Goal: Transaction & Acquisition: Purchase product/service

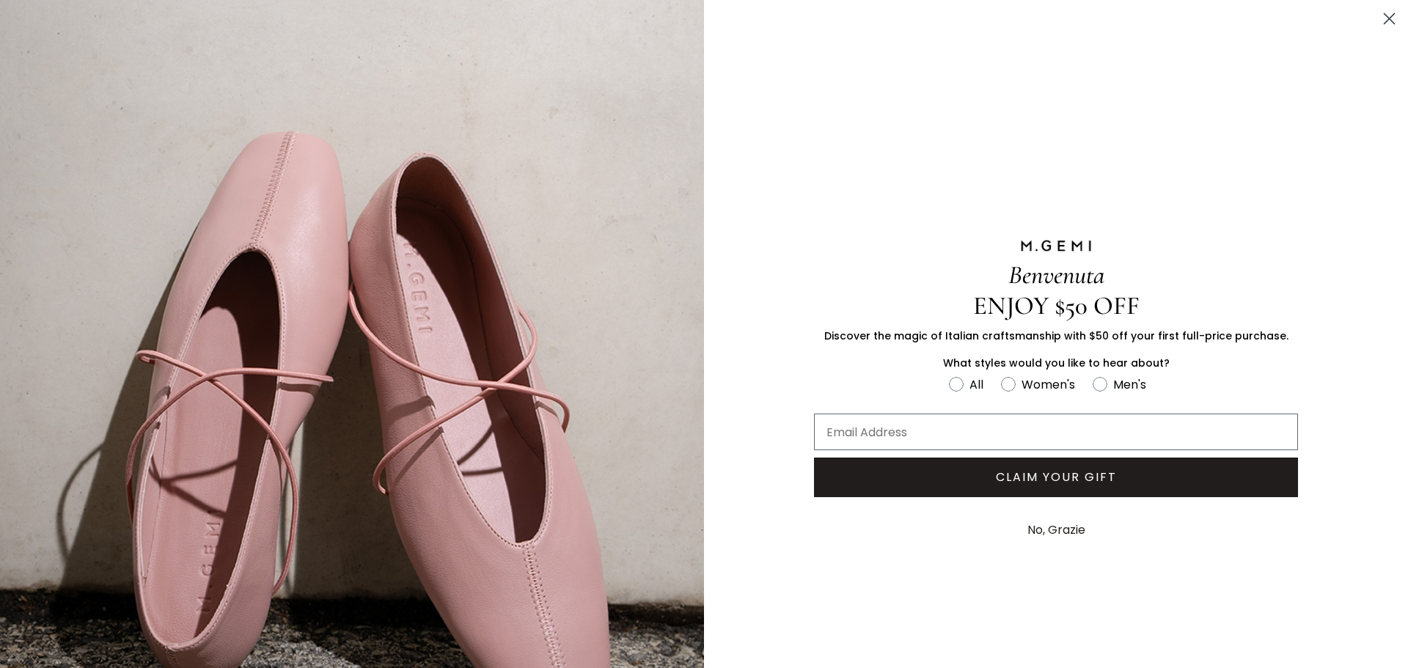
click at [1382, 19] on circle "Close dialog" at bounding box center [1390, 19] width 24 height 24
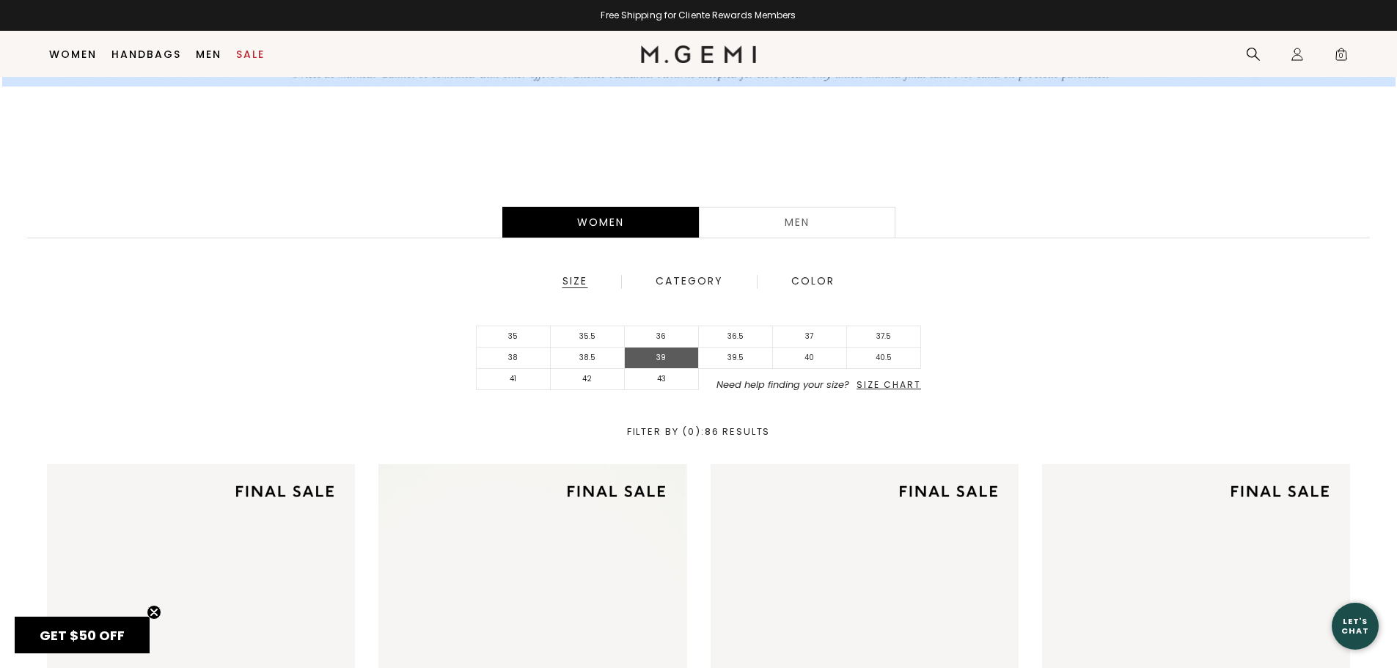
click at [675, 354] on li "39" at bounding box center [662, 358] width 74 height 21
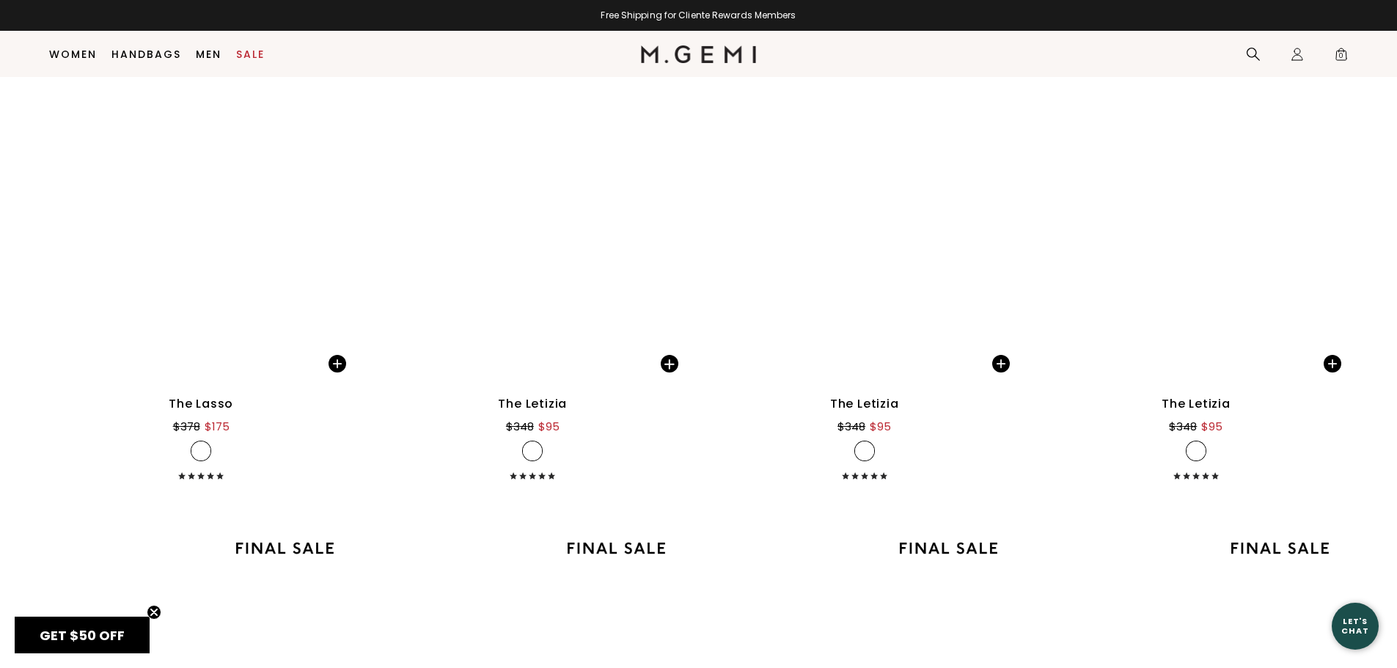
scroll to position [3025, 0]
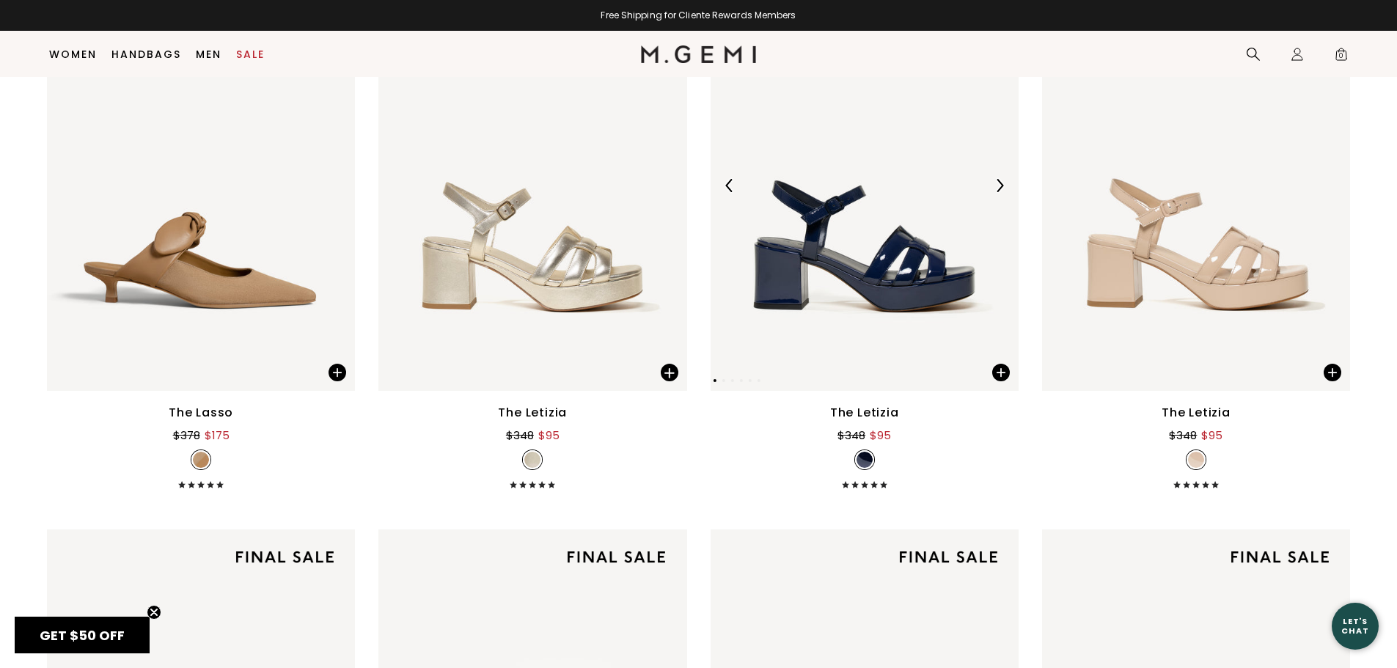
click at [1002, 189] on img at bounding box center [999, 185] width 13 height 13
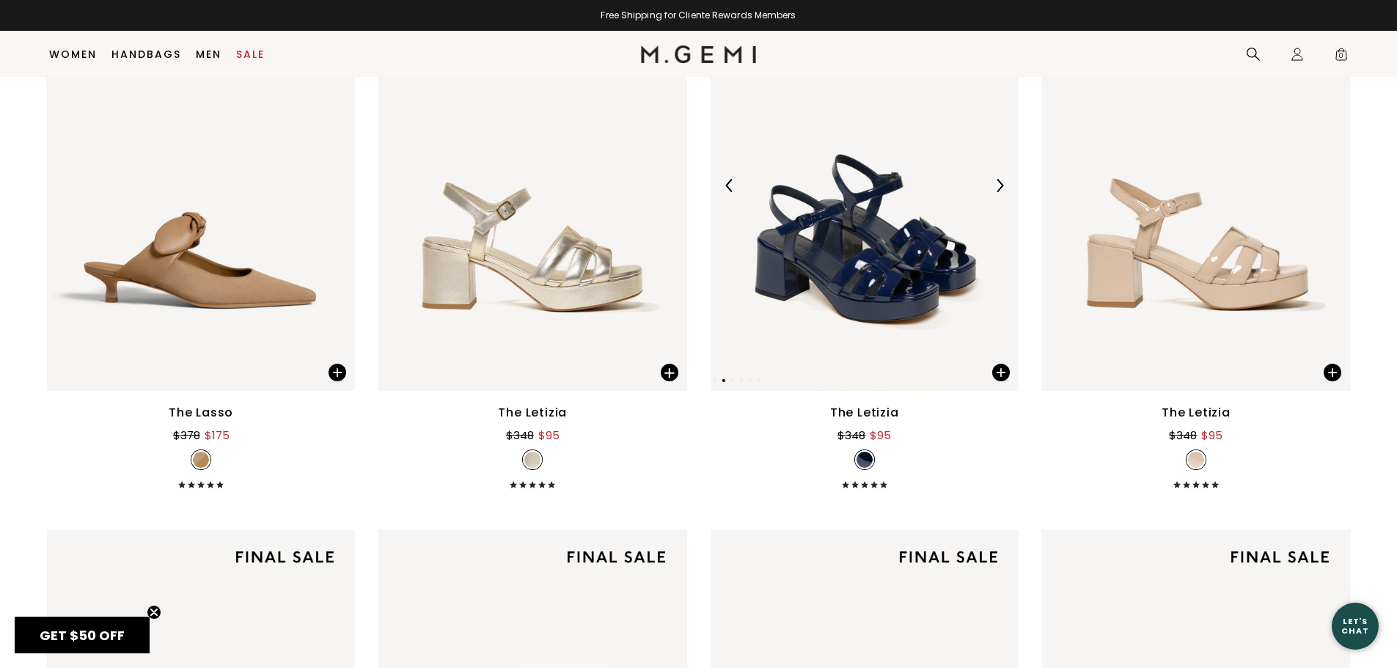
click at [1002, 189] on img at bounding box center [999, 185] width 13 height 13
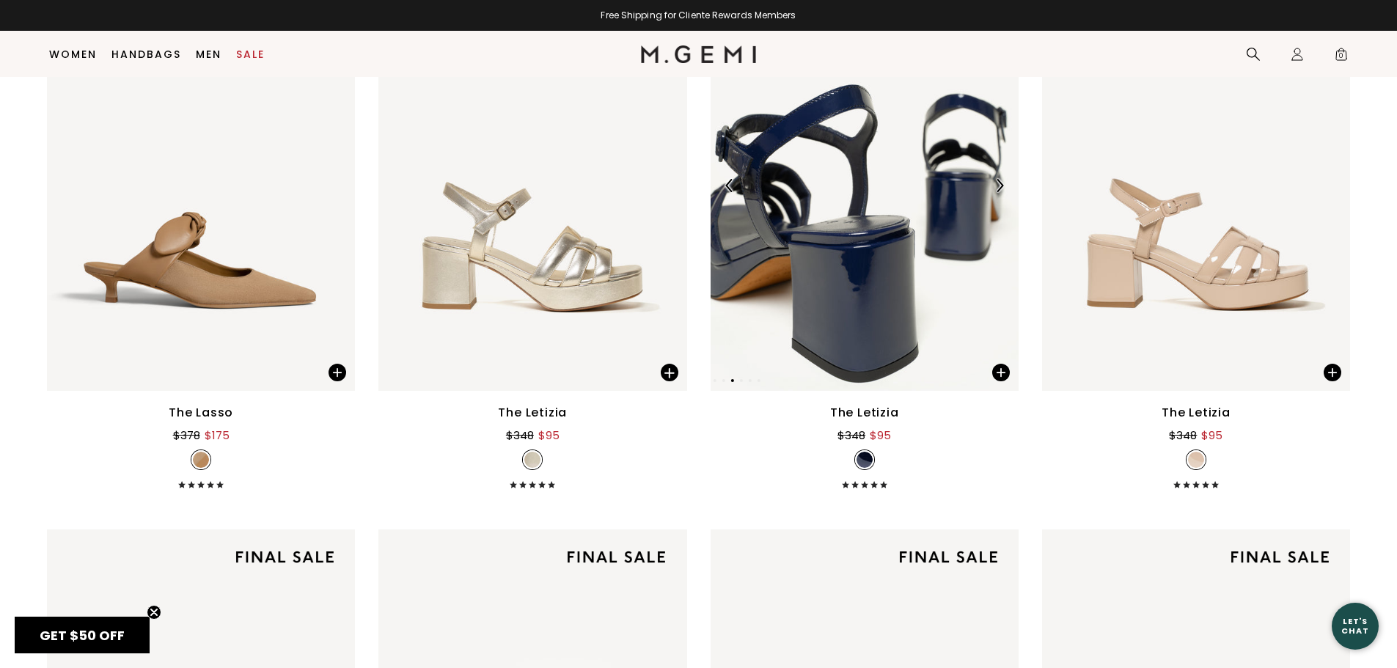
click at [1002, 189] on img at bounding box center [999, 185] width 13 height 13
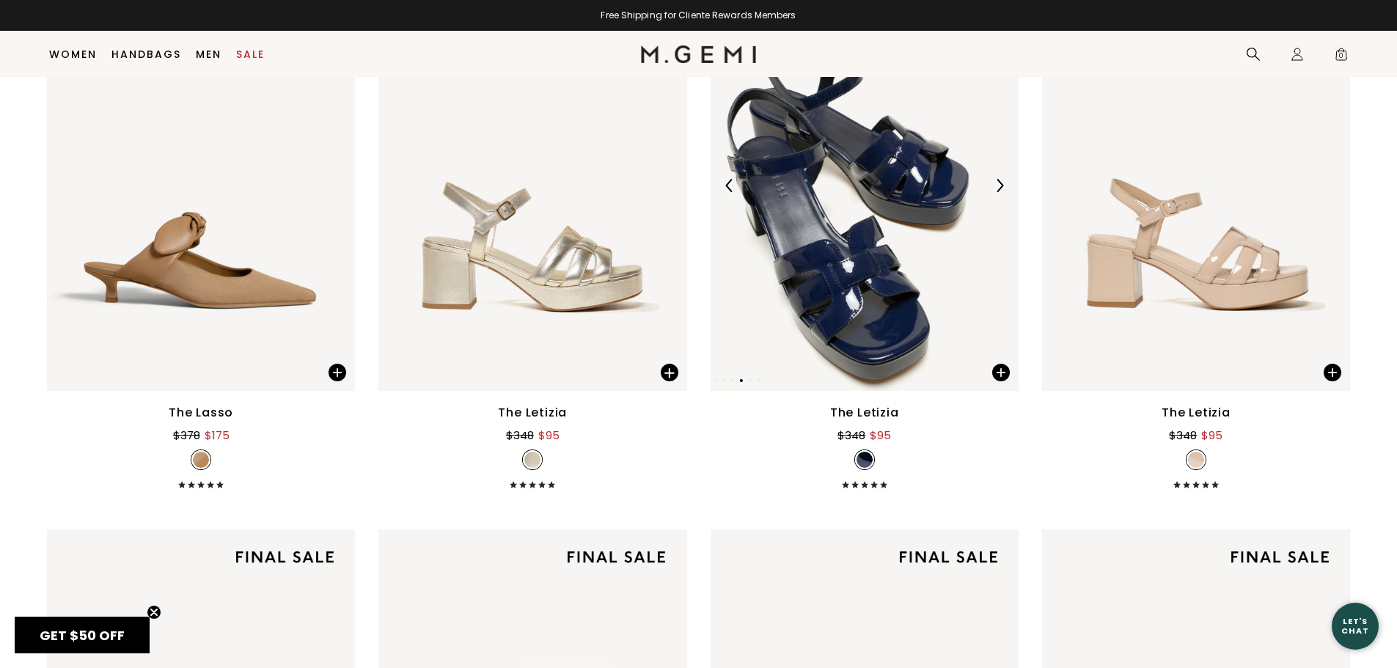
click at [1002, 189] on img at bounding box center [999, 185] width 13 height 13
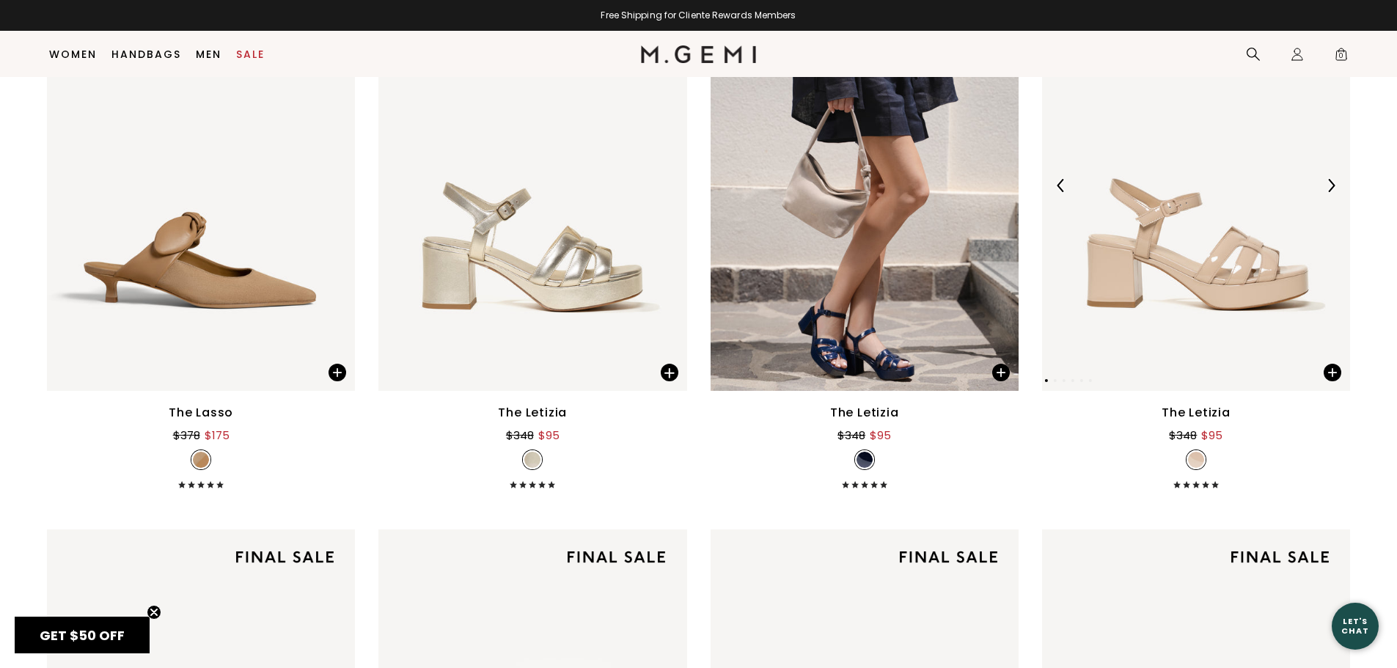
click at [1337, 182] on img at bounding box center [1331, 185] width 13 height 13
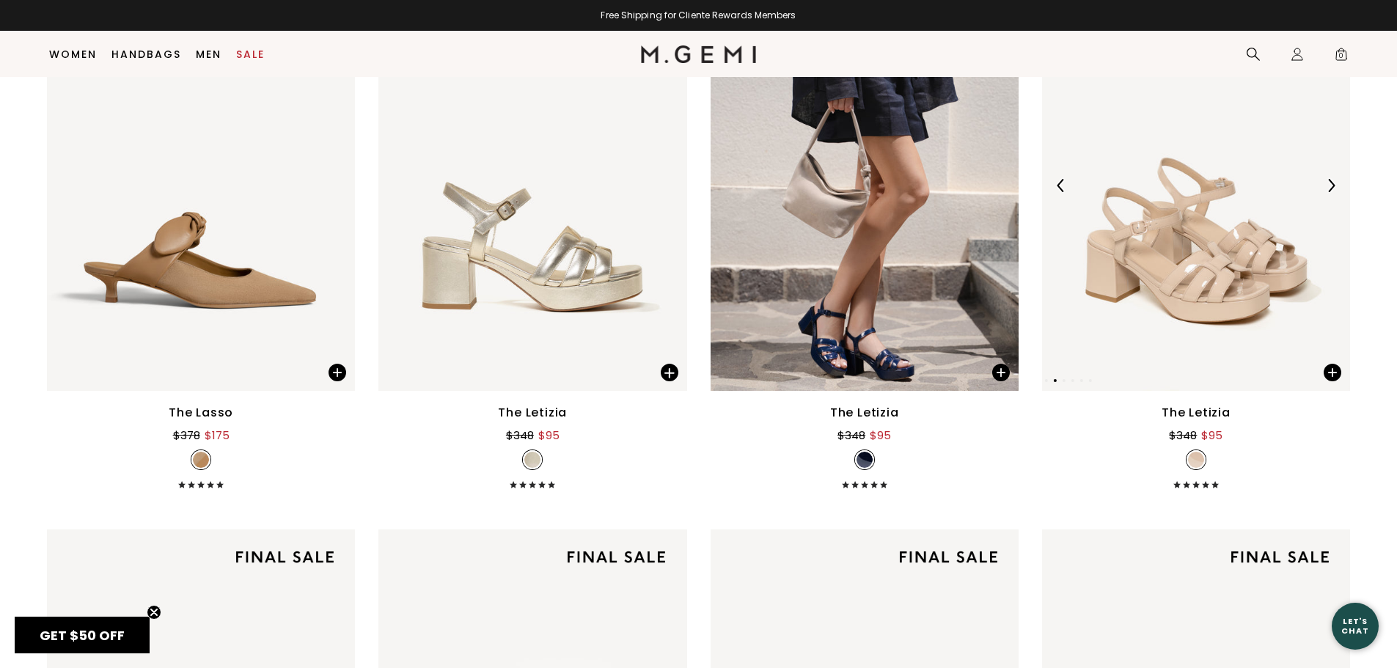
click at [1337, 182] on img at bounding box center [1331, 185] width 13 height 13
